Goal: Check status: Check status

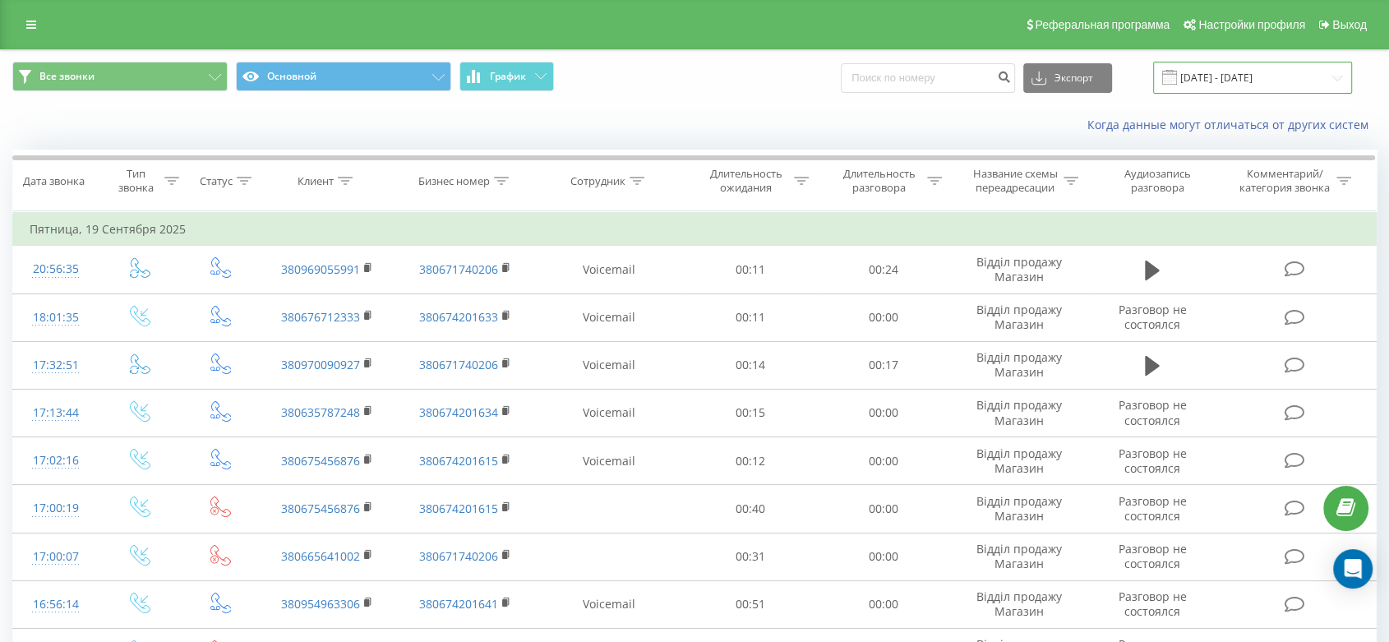
click at [1250, 76] on input "[DATE] - [DATE]" at bounding box center [1252, 78] width 199 height 32
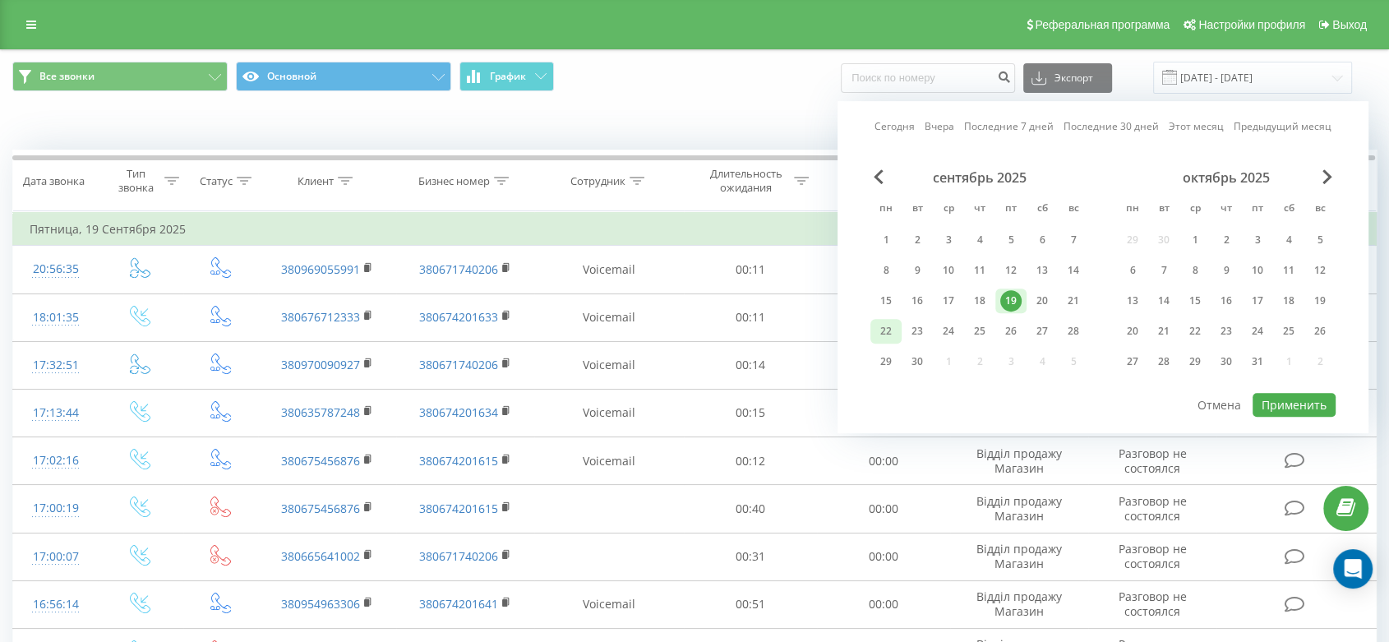
click at [892, 324] on div "22" at bounding box center [886, 331] width 21 height 21
click at [1301, 398] on button "Применить" at bounding box center [1294, 405] width 83 height 24
type input "[DATE] - [DATE]"
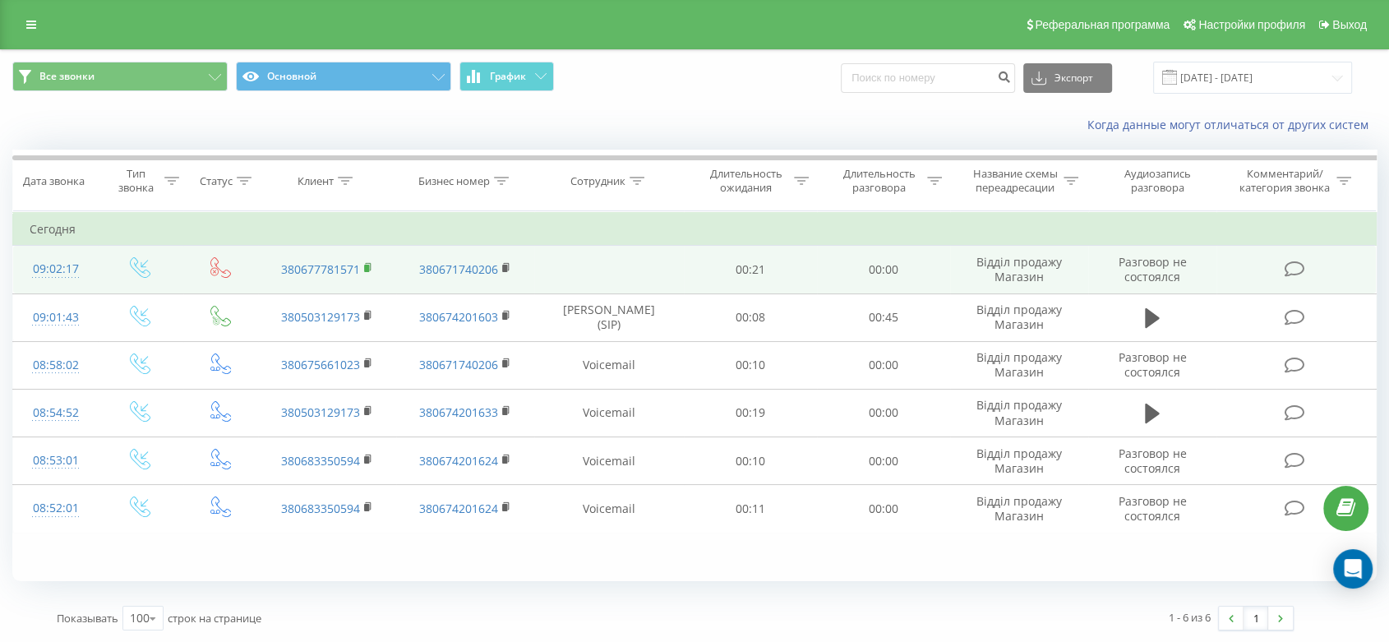
click at [365, 265] on rect at bounding box center [366, 268] width 5 height 7
